Goal: Task Accomplishment & Management: Manage account settings

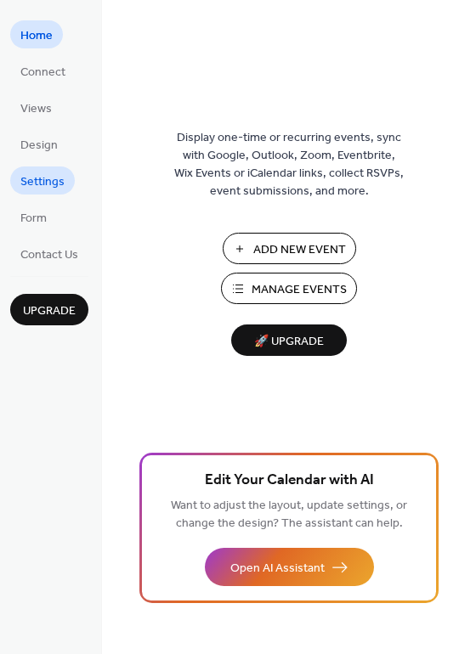
click at [30, 189] on span "Settings" at bounding box center [42, 182] width 44 height 18
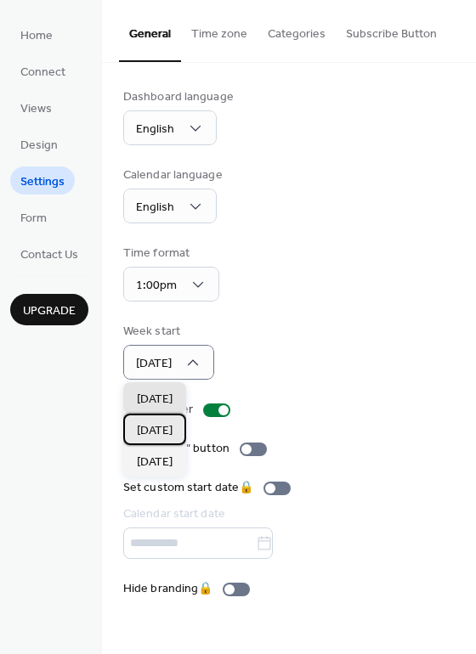
click at [166, 441] on div "[DATE]" at bounding box center [154, 429] width 63 height 31
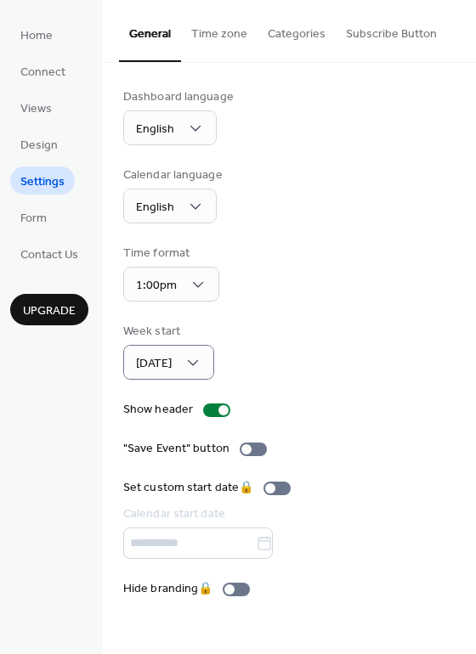
drag, startPoint x: 256, startPoint y: 446, endPoint x: 283, endPoint y: 442, distance: 27.4
drag, startPoint x: 283, startPoint y: 442, endPoint x: 397, endPoint y: 466, distance: 116.3
